Goal: Feedback & Contribution: Leave review/rating

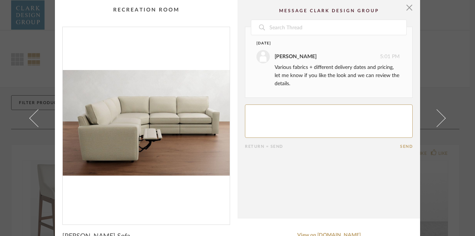
click at [262, 112] on textarea at bounding box center [329, 121] width 168 height 33
type textarea "Is there something more cozier that kids can really sink more into? This looks …"
click at [400, 148] on button "Send" at bounding box center [406, 146] width 13 height 5
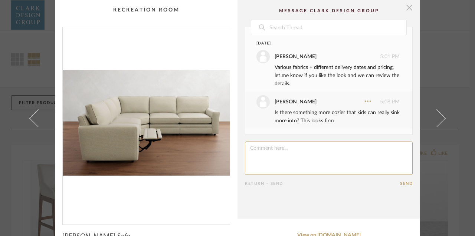
click at [407, 11] on span "button" at bounding box center [409, 7] width 15 height 15
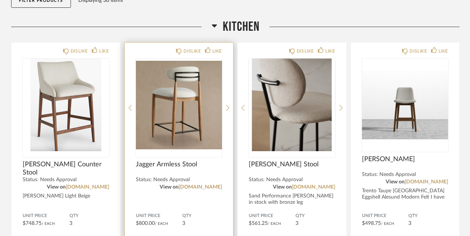
scroll to position [99, 0]
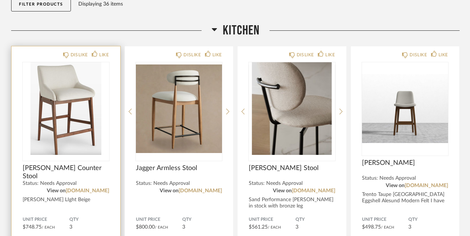
click at [96, 134] on img "0" at bounding box center [66, 108] width 86 height 93
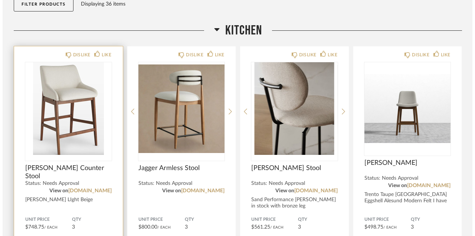
scroll to position [0, 0]
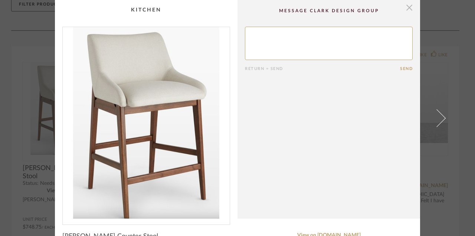
click at [405, 9] on span "button" at bounding box center [409, 7] width 15 height 15
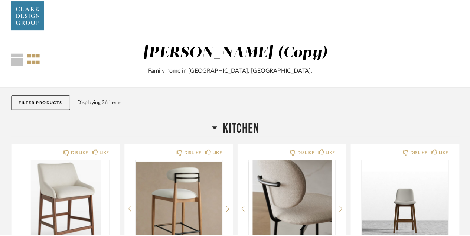
scroll to position [99, 0]
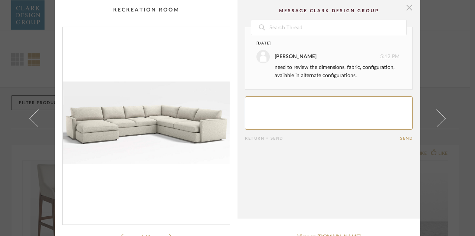
click at [407, 10] on span "button" at bounding box center [409, 7] width 15 height 15
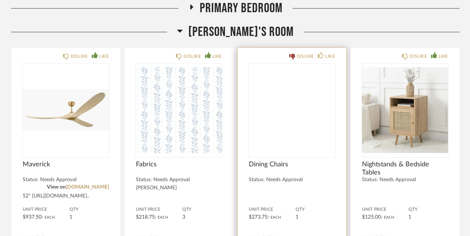
scroll to position [441, 0]
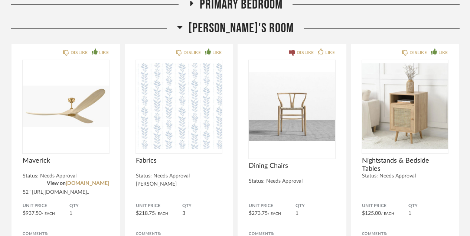
click at [182, 29] on icon at bounding box center [180, 27] width 6 height 9
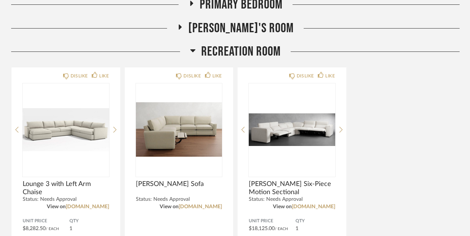
click at [184, 29] on icon at bounding box center [179, 27] width 9 height 6
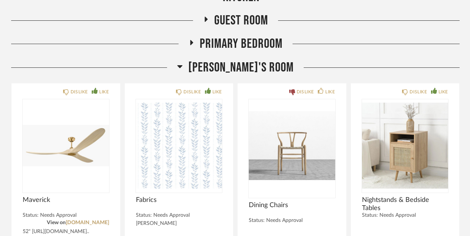
scroll to position [373, 0]
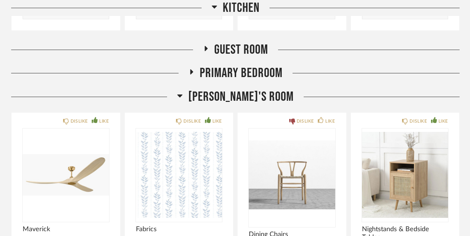
click at [182, 96] on icon at bounding box center [180, 95] width 6 height 9
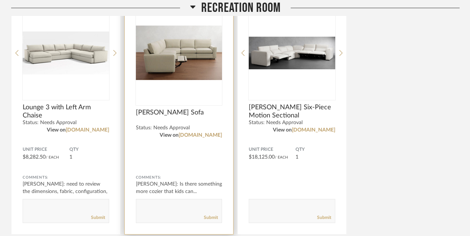
scroll to position [521, 0]
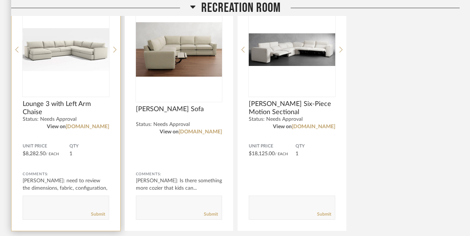
click at [83, 83] on div at bounding box center [66, 49] width 86 height 93
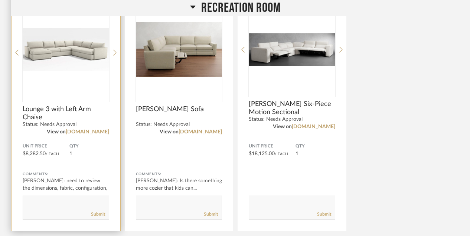
click at [93, 64] on img "0" at bounding box center [66, 49] width 86 height 93
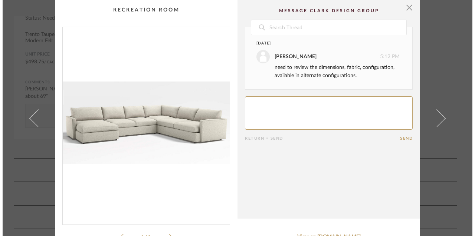
scroll to position [0, 0]
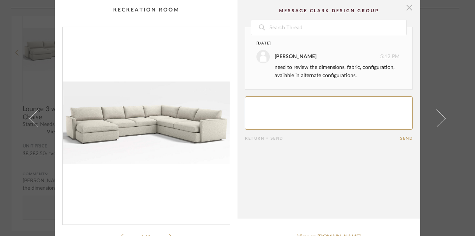
click at [407, 9] on span "button" at bounding box center [409, 7] width 15 height 15
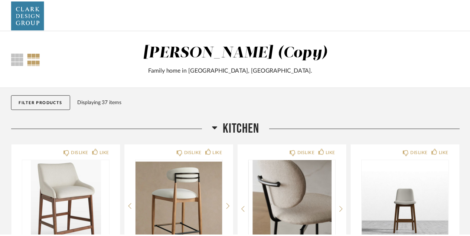
scroll to position [521, 0]
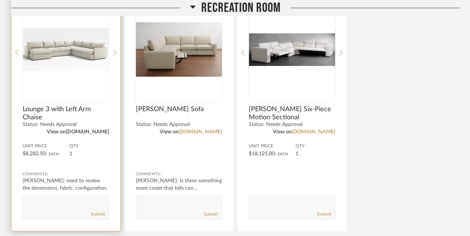
click at [98, 132] on link "crateandbarrel.com" at bounding box center [87, 131] width 43 height 5
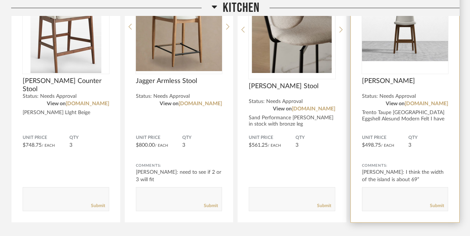
scroll to position [175, 0]
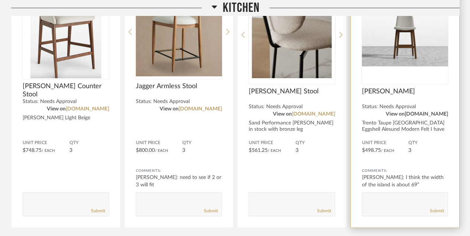
click at [416, 113] on link "[DOMAIN_NAME]" at bounding box center [425, 114] width 43 height 5
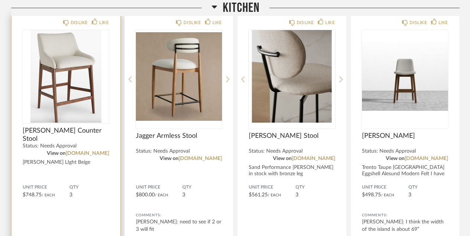
scroll to position [130, 0]
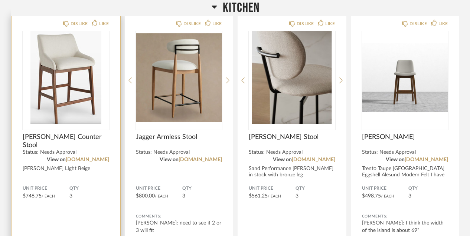
click at [0, 0] on img at bounding box center [0, 0] width 0 height 0
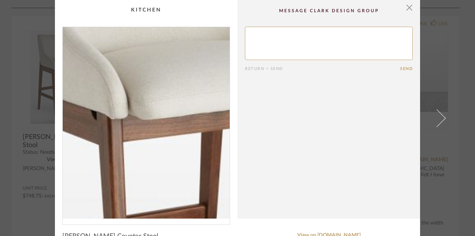
scroll to position [0, 0]
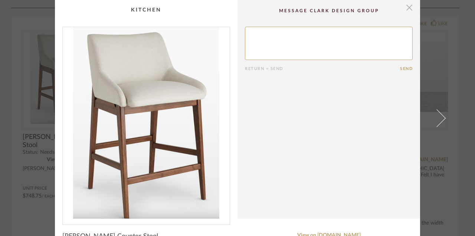
click at [406, 10] on span "button" at bounding box center [409, 7] width 15 height 15
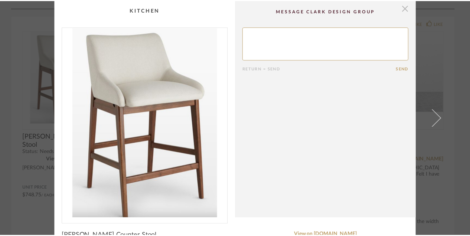
scroll to position [130, 0]
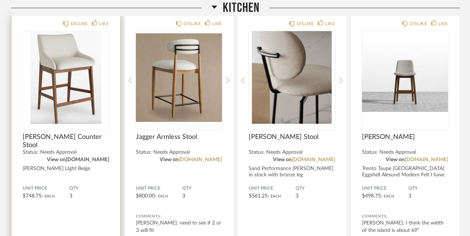
click at [87, 159] on link "[DOMAIN_NAME]" at bounding box center [87, 159] width 43 height 5
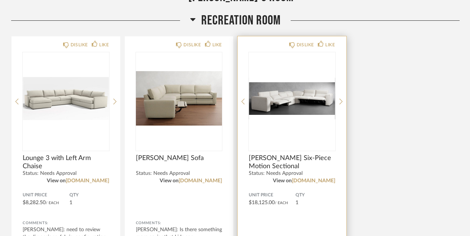
scroll to position [470, 0]
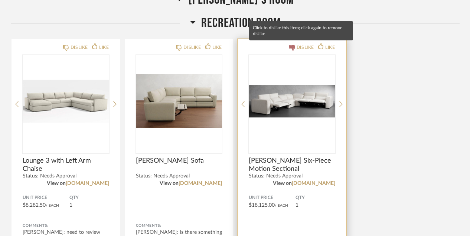
click at [299, 46] on div "DISLIKE" at bounding box center [304, 47] width 17 height 7
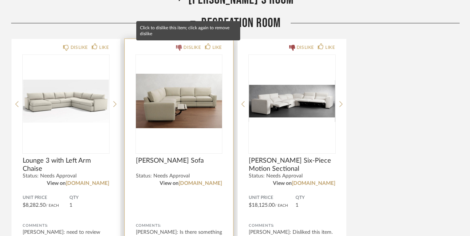
click at [188, 46] on div "DISLIKE" at bounding box center [191, 47] width 17 height 7
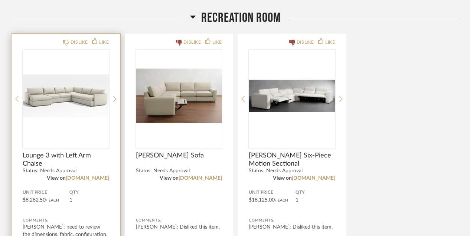
scroll to position [481, 0]
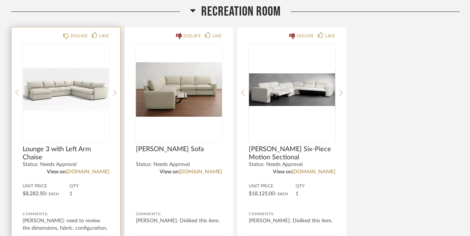
click at [79, 118] on img "0" at bounding box center [66, 89] width 86 height 93
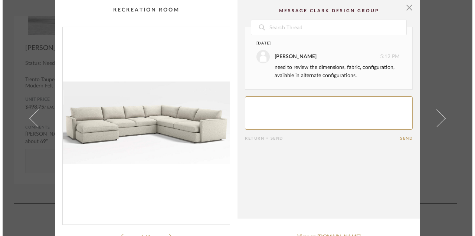
scroll to position [0, 0]
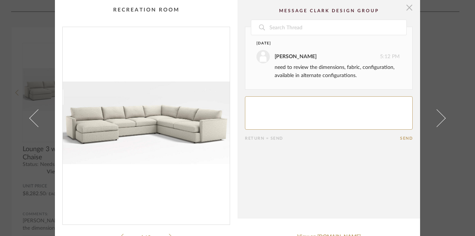
click at [406, 8] on span "button" at bounding box center [409, 7] width 15 height 15
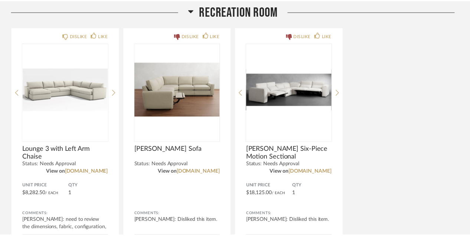
scroll to position [481, 0]
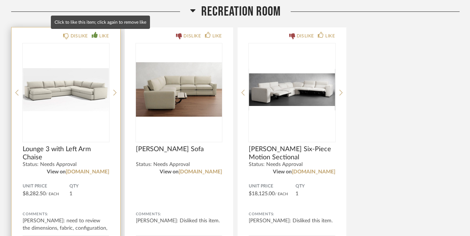
click at [101, 37] on div "LIKE" at bounding box center [104, 35] width 10 height 7
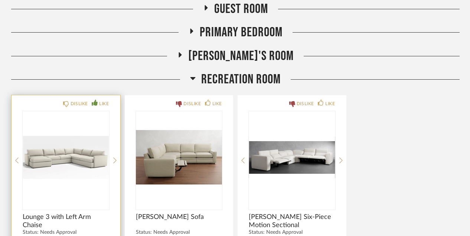
scroll to position [339, 0]
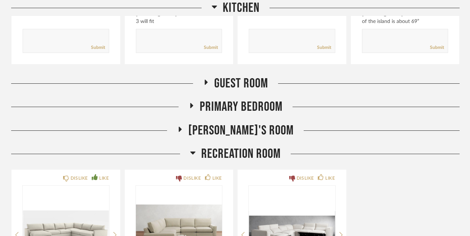
click at [202, 128] on span "[PERSON_NAME]'s Room" at bounding box center [240, 131] width 105 height 16
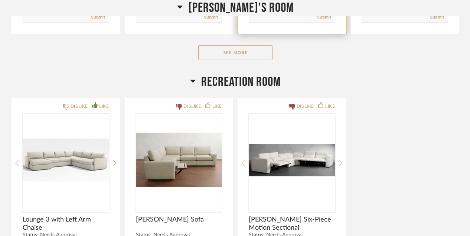
scroll to position [699, 0]
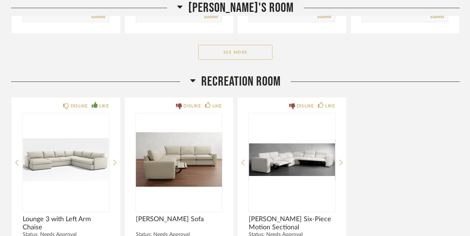
click at [248, 60] on button "See More" at bounding box center [235, 52] width 74 height 15
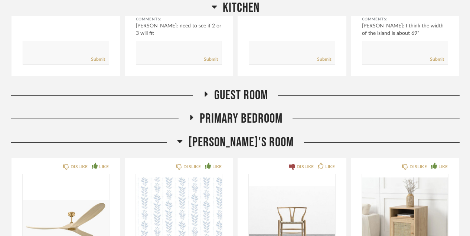
scroll to position [319, 0]
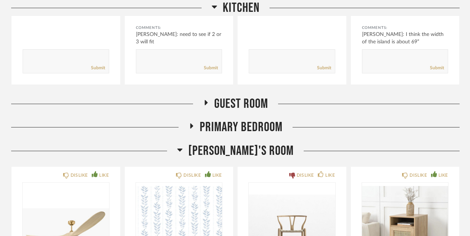
click at [221, 145] on span "[PERSON_NAME]'s Room" at bounding box center [240, 151] width 105 height 16
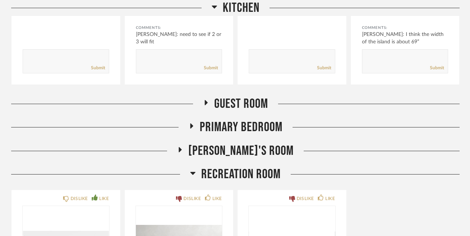
click at [220, 127] on span "Primary Bedroom" at bounding box center [241, 127] width 83 height 16
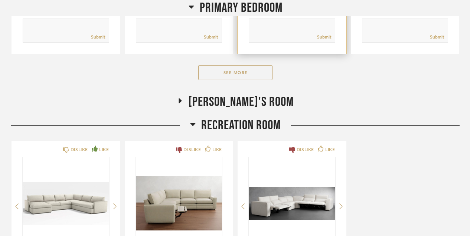
scroll to position [513, 0]
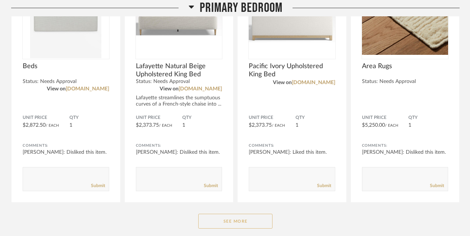
click at [237, 218] on button "See More" at bounding box center [235, 221] width 74 height 15
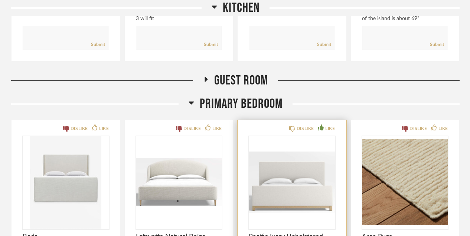
scroll to position [297, 0]
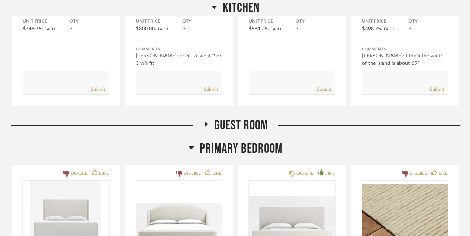
click at [224, 142] on span "Primary Bedroom" at bounding box center [241, 149] width 83 height 16
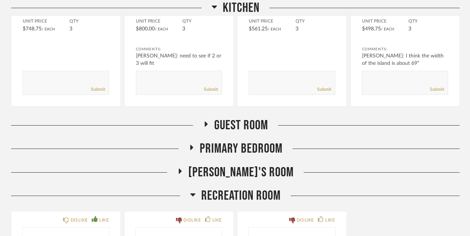
click at [233, 124] on span "Guest Room" at bounding box center [241, 126] width 54 height 16
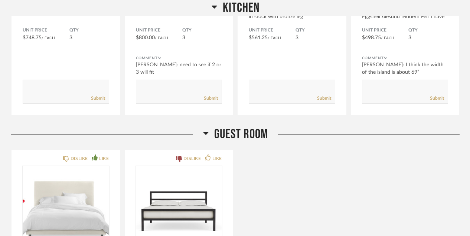
scroll to position [287, 0]
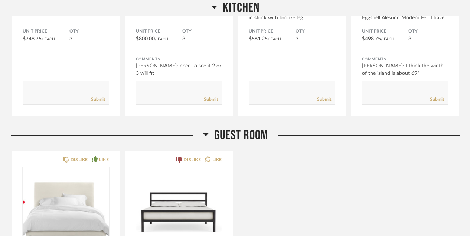
click at [252, 135] on span "Guest Room" at bounding box center [241, 136] width 54 height 16
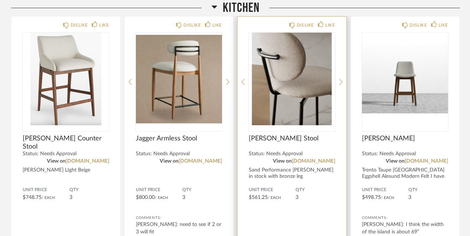
scroll to position [113, 0]
